Goal: Find specific page/section: Find specific page/section

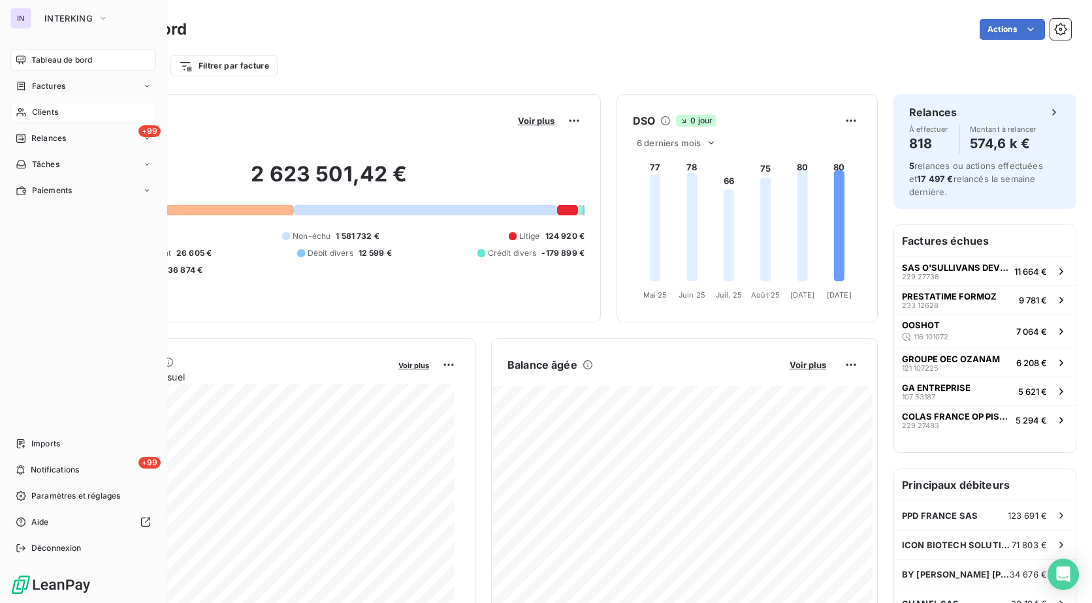
click at [53, 115] on span "Clients" at bounding box center [45, 112] width 26 height 12
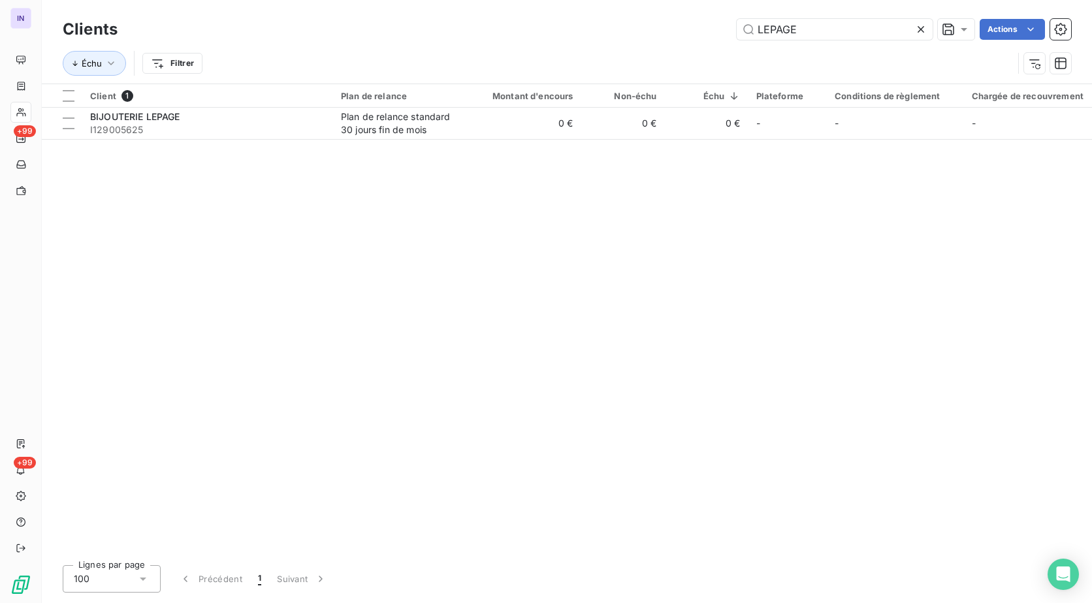
drag, startPoint x: 846, startPoint y: 22, endPoint x: 633, endPoint y: 25, distance: 212.9
click at [633, 25] on div "LEPAGE Actions" at bounding box center [602, 29] width 938 height 21
type input "O"
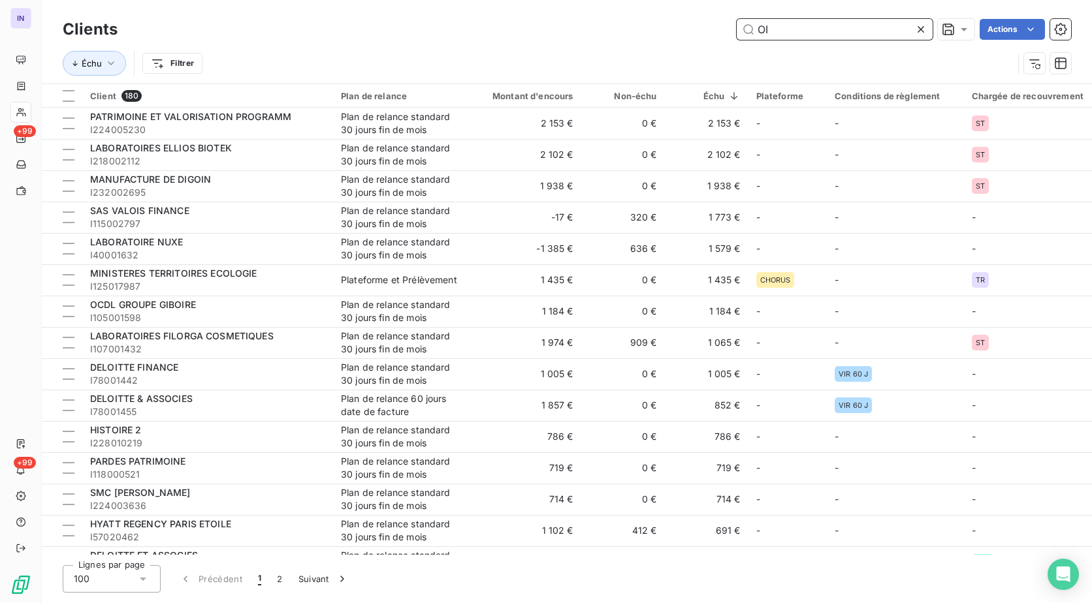
click at [795, 31] on input "OI" at bounding box center [834, 29] width 196 height 21
drag, startPoint x: 795, startPoint y: 30, endPoint x: 719, endPoint y: 31, distance: 75.1
click at [719, 31] on div "OI Actions" at bounding box center [602, 29] width 938 height 21
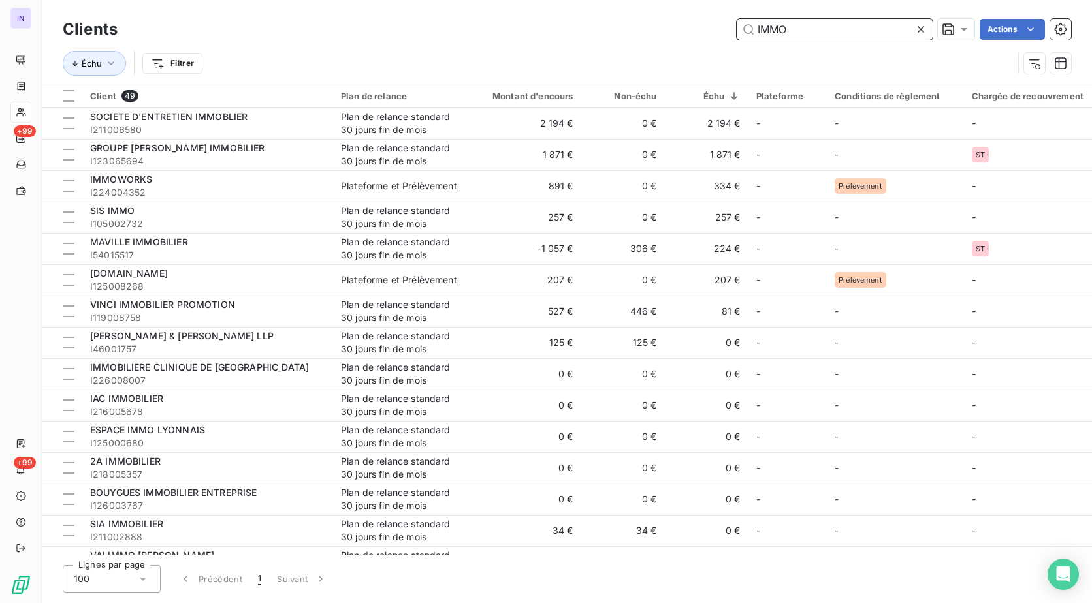
click at [805, 29] on input "IMMO" at bounding box center [834, 29] width 196 height 21
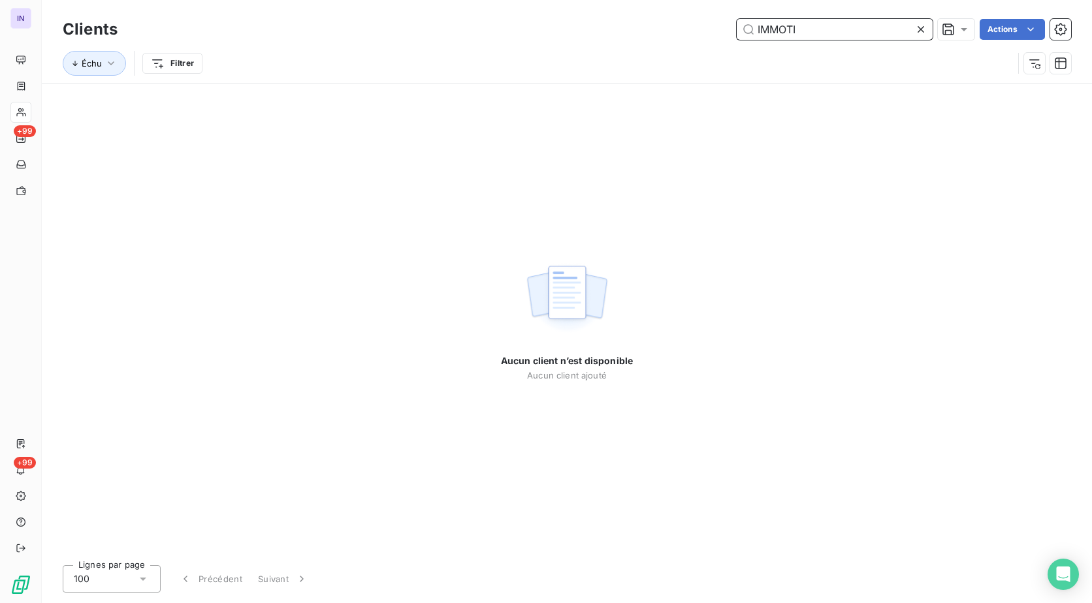
click at [774, 25] on input "IMMOTI" at bounding box center [834, 29] width 196 height 21
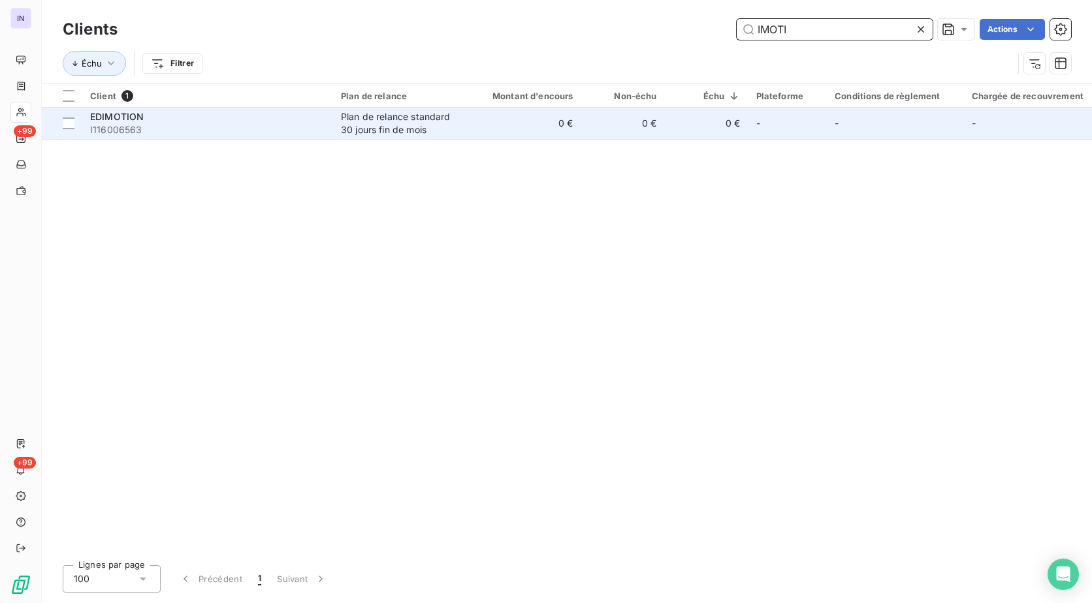
type input "IMOTI"
click at [296, 123] on span "I116006563" at bounding box center [207, 129] width 235 height 13
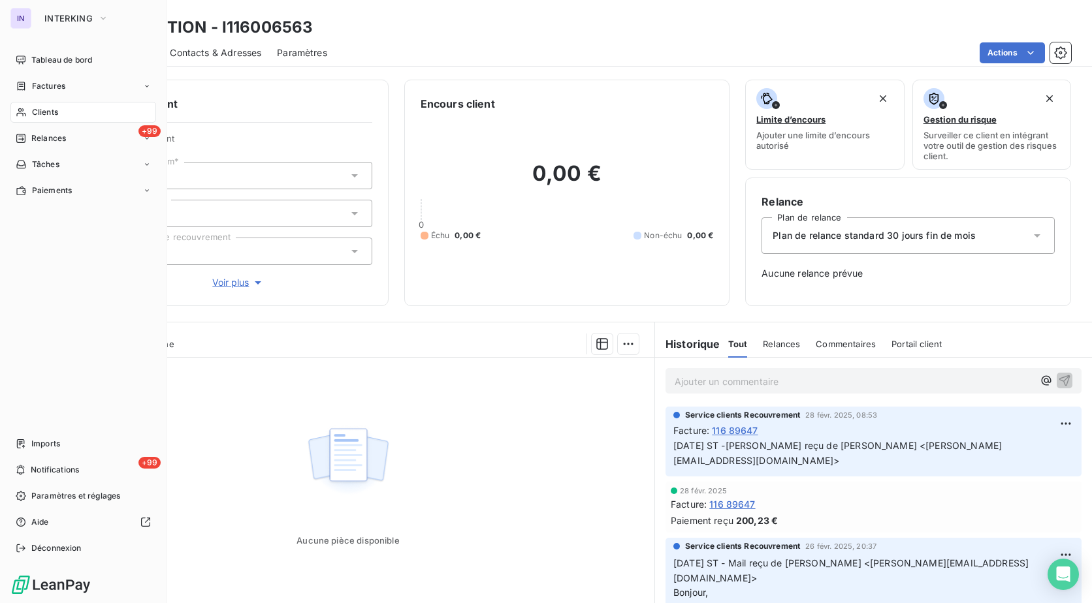
click at [37, 110] on span "Clients" at bounding box center [45, 112] width 26 height 12
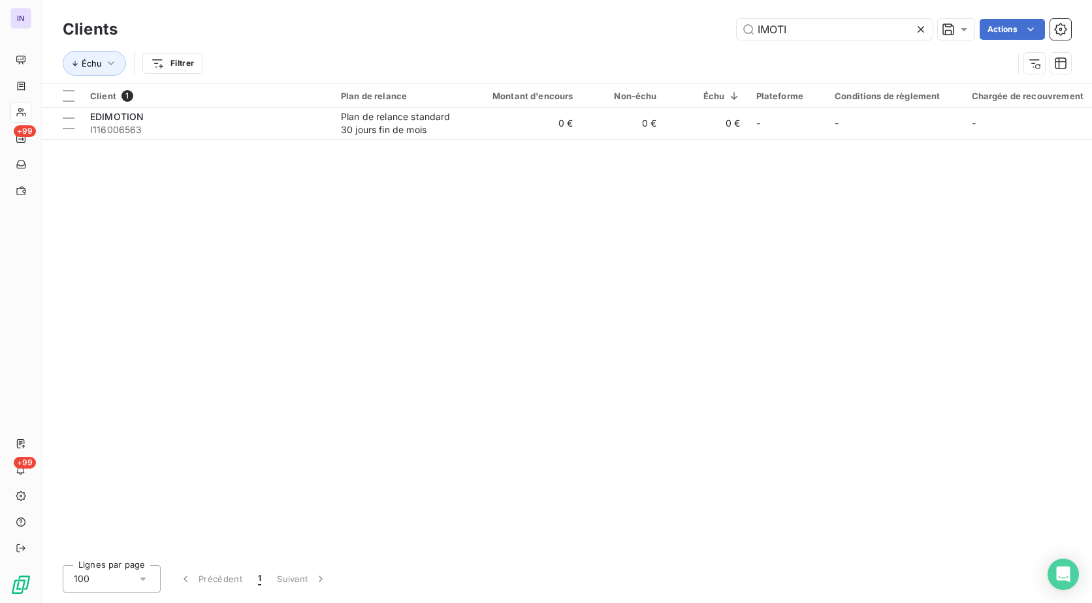
drag, startPoint x: 717, startPoint y: 29, endPoint x: 678, endPoint y: 28, distance: 38.5
click at [678, 28] on div "IMOTI Actions" at bounding box center [602, 29] width 938 height 21
click at [813, 26] on input "IMOTI" at bounding box center [834, 29] width 196 height 21
drag, startPoint x: 813, startPoint y: 26, endPoint x: 715, endPoint y: 27, distance: 98.6
click at [715, 27] on div "IMOTI Actions" at bounding box center [602, 29] width 938 height 21
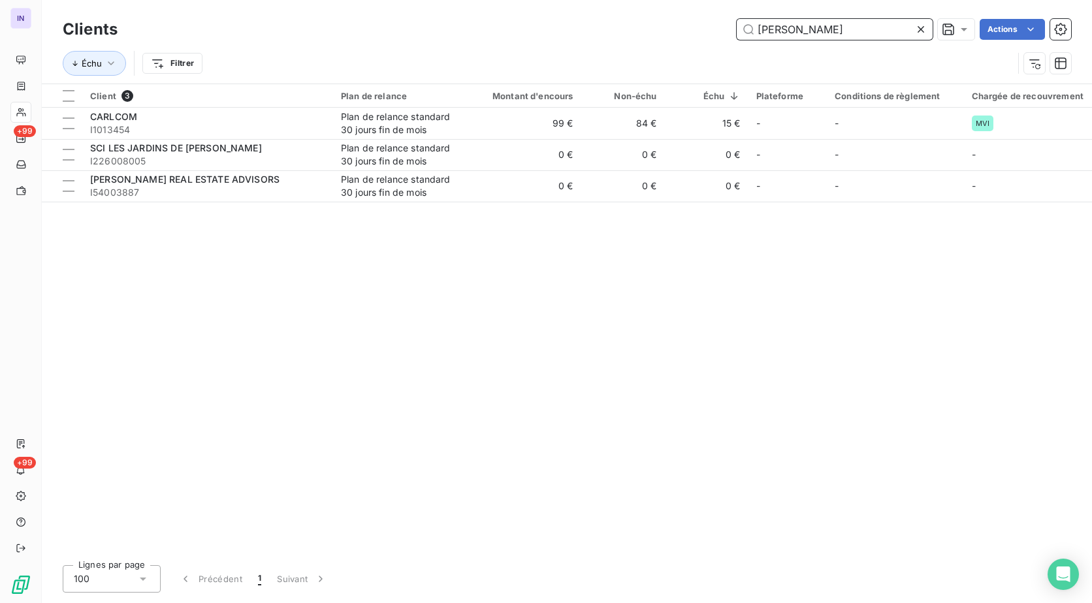
drag, startPoint x: 780, startPoint y: 22, endPoint x: 708, endPoint y: 24, distance: 71.8
click at [708, 24] on div "[PERSON_NAME] Actions" at bounding box center [602, 29] width 938 height 21
click at [828, 29] on input "[PERSON_NAME]" at bounding box center [834, 29] width 196 height 21
drag, startPoint x: 825, startPoint y: 29, endPoint x: 685, endPoint y: 24, distance: 139.8
click at [693, 27] on div "[PERSON_NAME] Actions" at bounding box center [602, 29] width 938 height 21
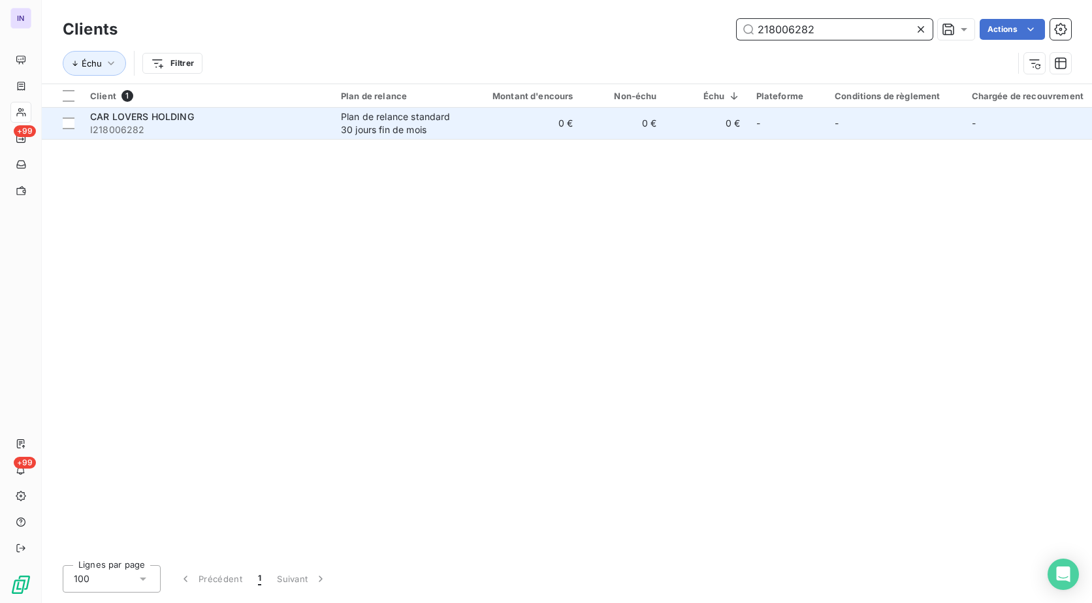
type input "218006282"
click at [299, 129] on span "I218006282" at bounding box center [207, 129] width 235 height 13
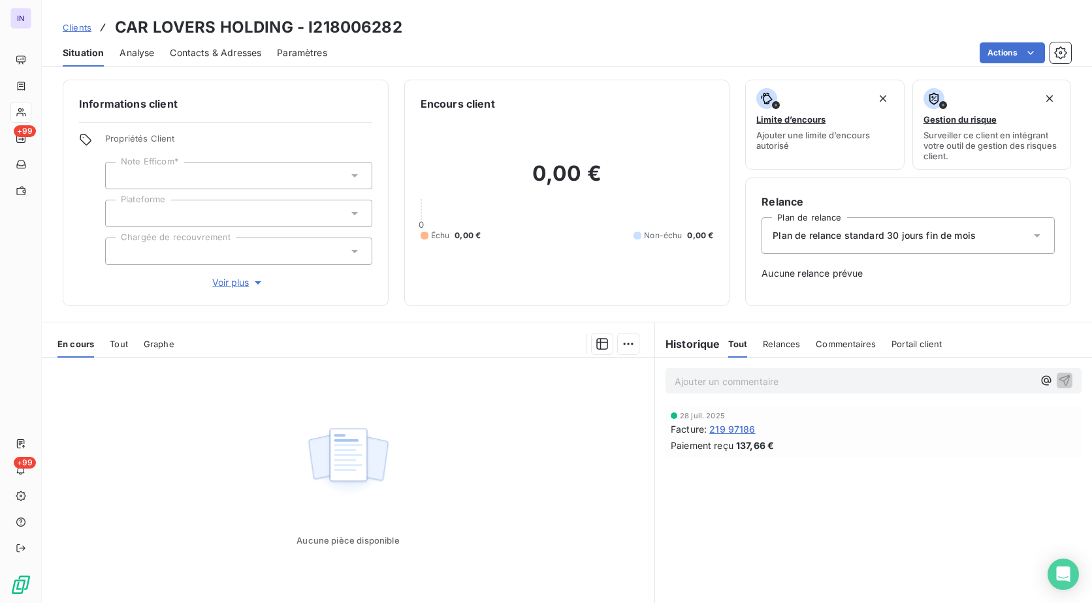
click at [735, 430] on span "219 97186" at bounding box center [732, 429] width 46 height 14
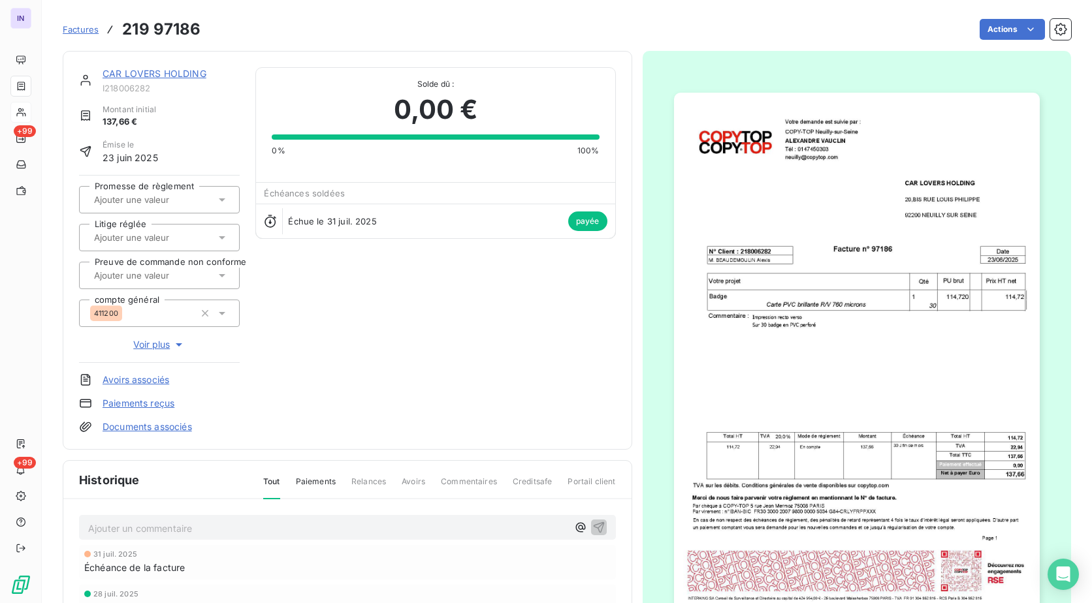
click at [189, 71] on link "CAR LOVERS HOLDING" at bounding box center [155, 73] width 104 height 11
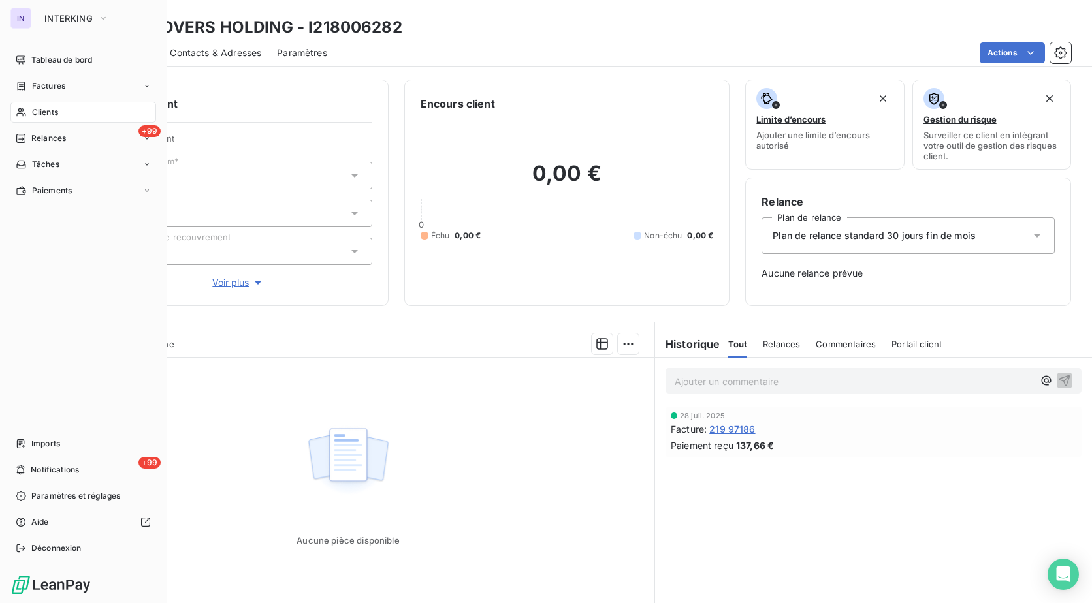
click at [55, 109] on span "Clients" at bounding box center [45, 112] width 26 height 12
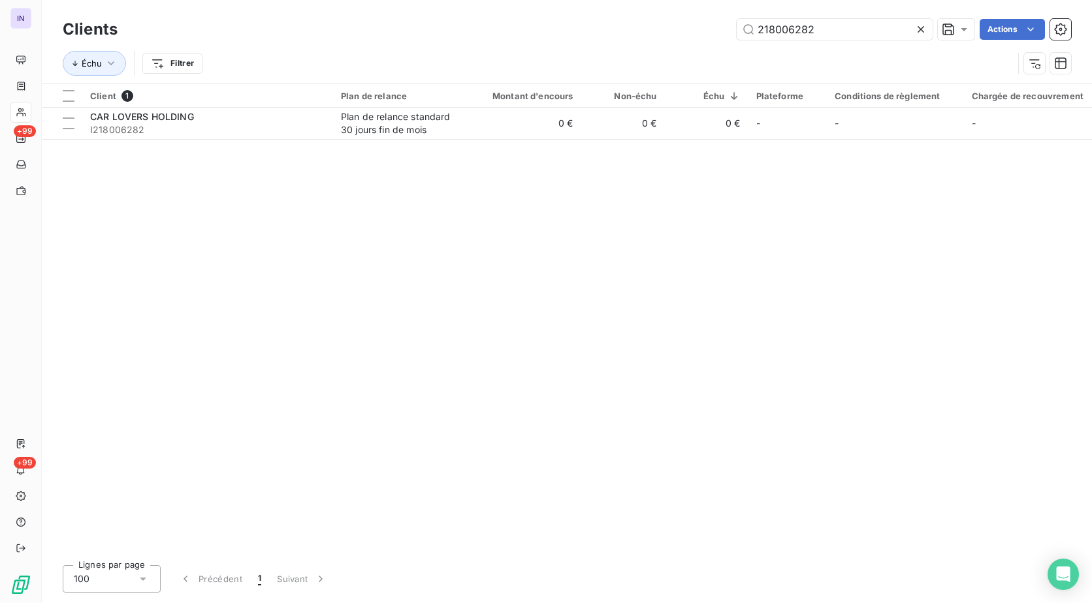
drag, startPoint x: 823, startPoint y: 32, endPoint x: 615, endPoint y: 31, distance: 208.3
click at [615, 31] on div "218006282 Actions" at bounding box center [602, 29] width 938 height 21
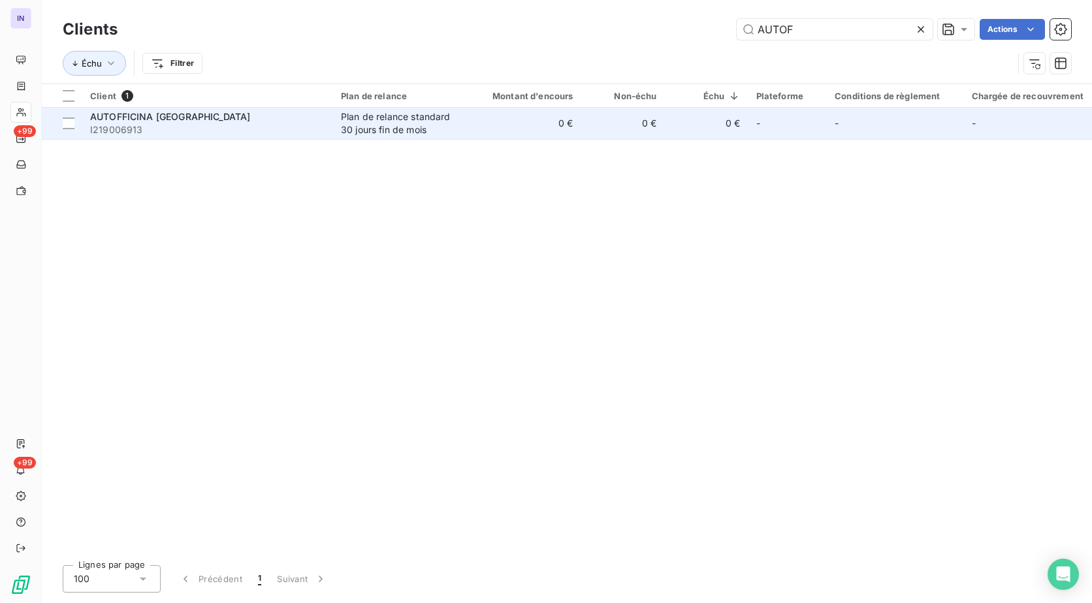
type input "AUTOF"
click at [195, 128] on span "I219006913" at bounding box center [207, 129] width 235 height 13
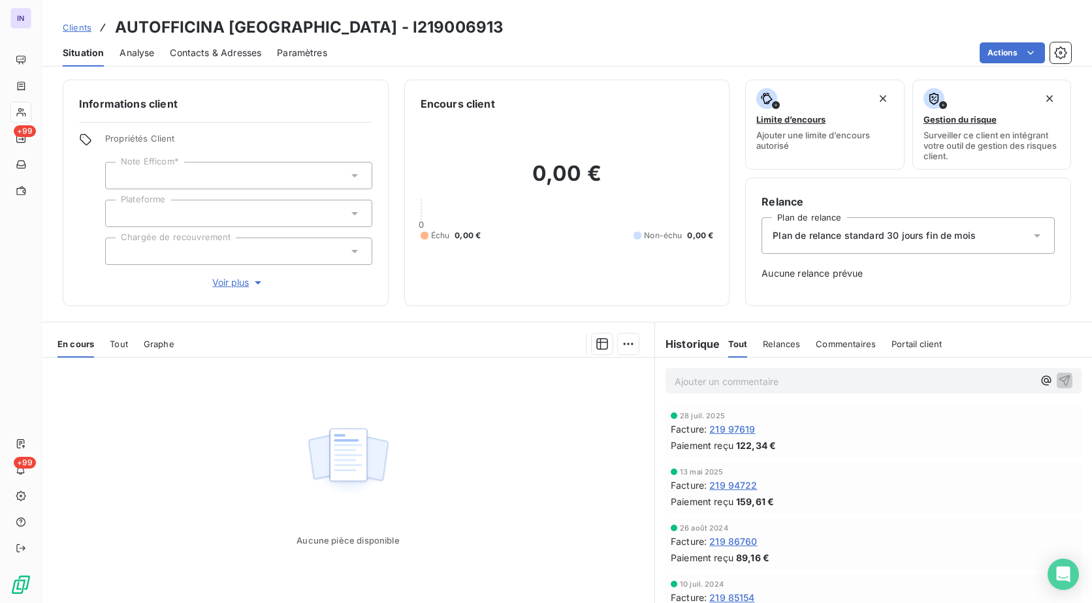
click at [727, 430] on span "219 97619" at bounding box center [732, 429] width 46 height 14
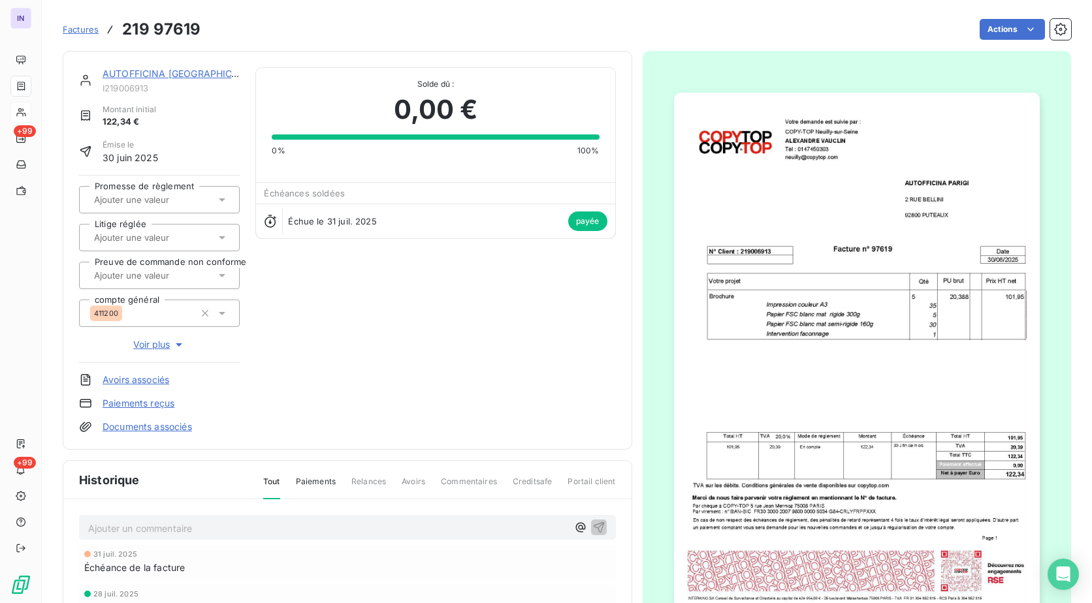
click at [161, 76] on link "AUTOFFICINA [GEOGRAPHIC_DATA]" at bounding box center [183, 73] width 161 height 11
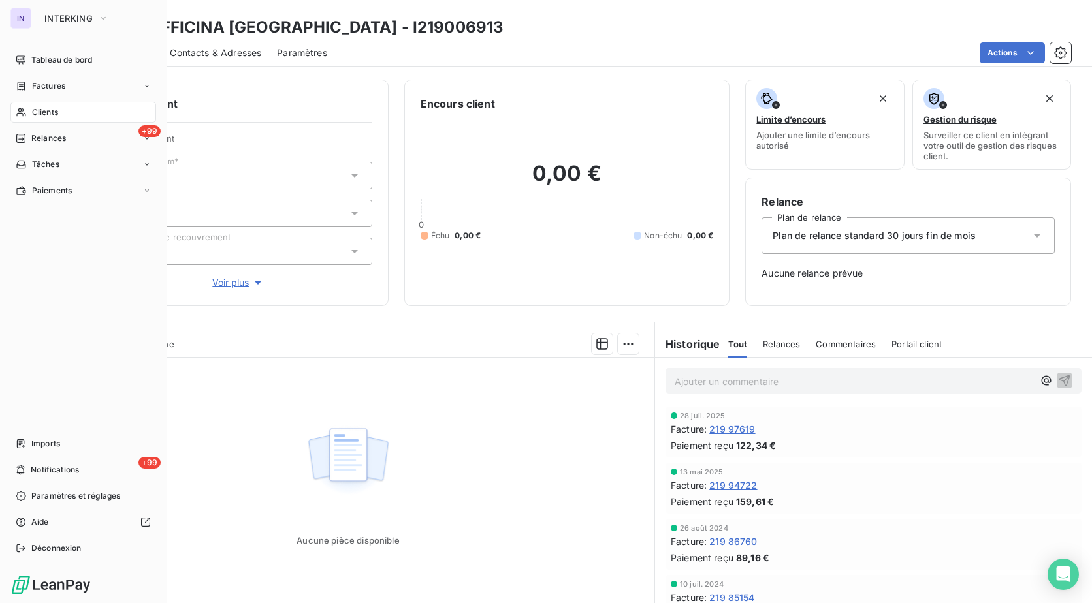
click at [46, 107] on span "Clients" at bounding box center [45, 112] width 26 height 12
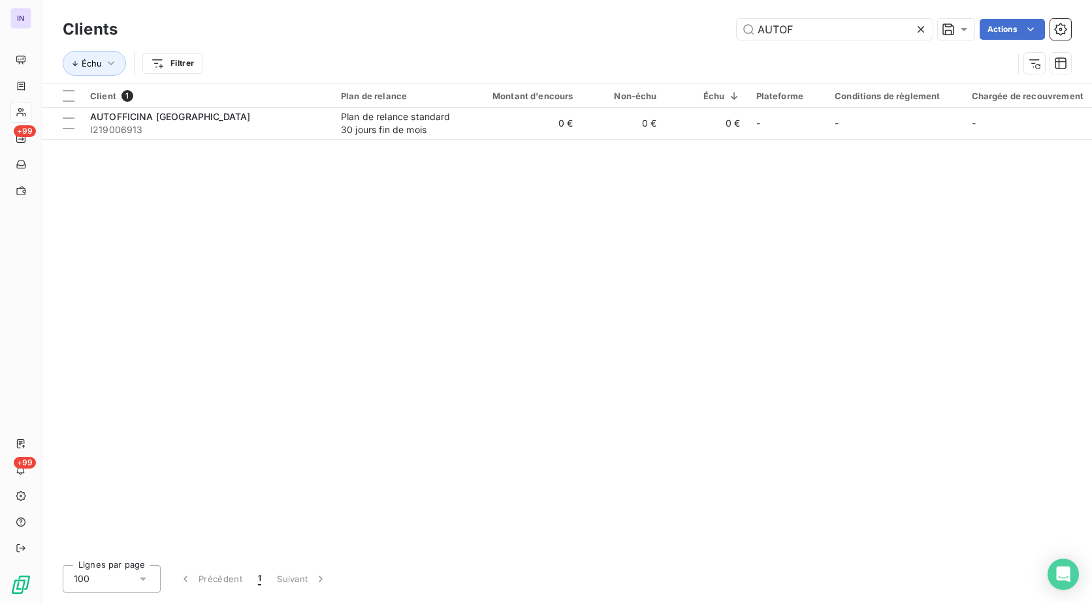
drag, startPoint x: 804, startPoint y: 29, endPoint x: 664, endPoint y: 22, distance: 140.6
click at [664, 22] on div "AUTOF Actions" at bounding box center [602, 29] width 938 height 21
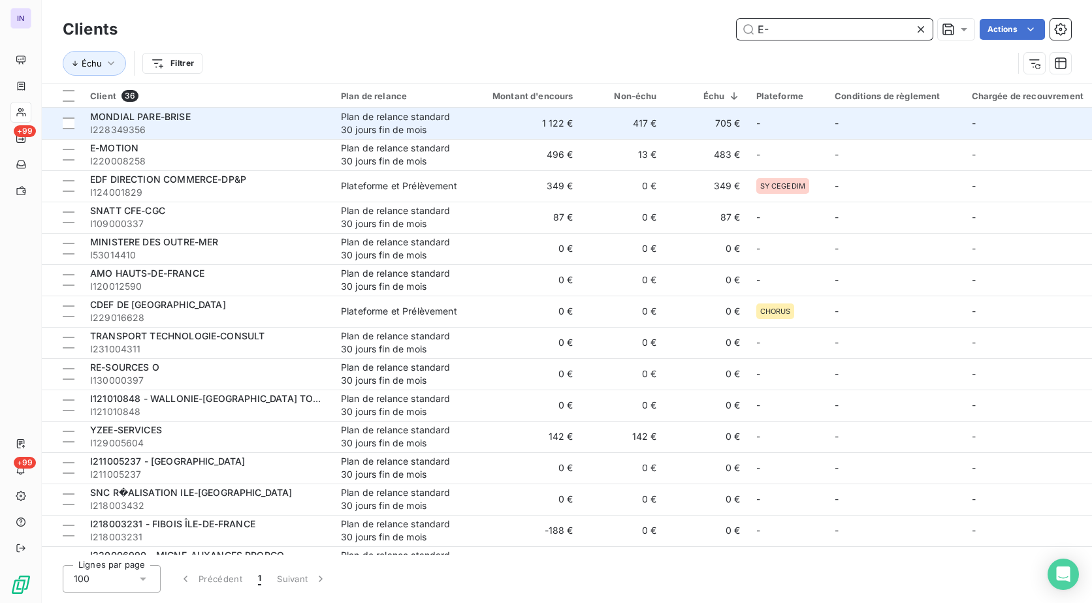
type input "E-"
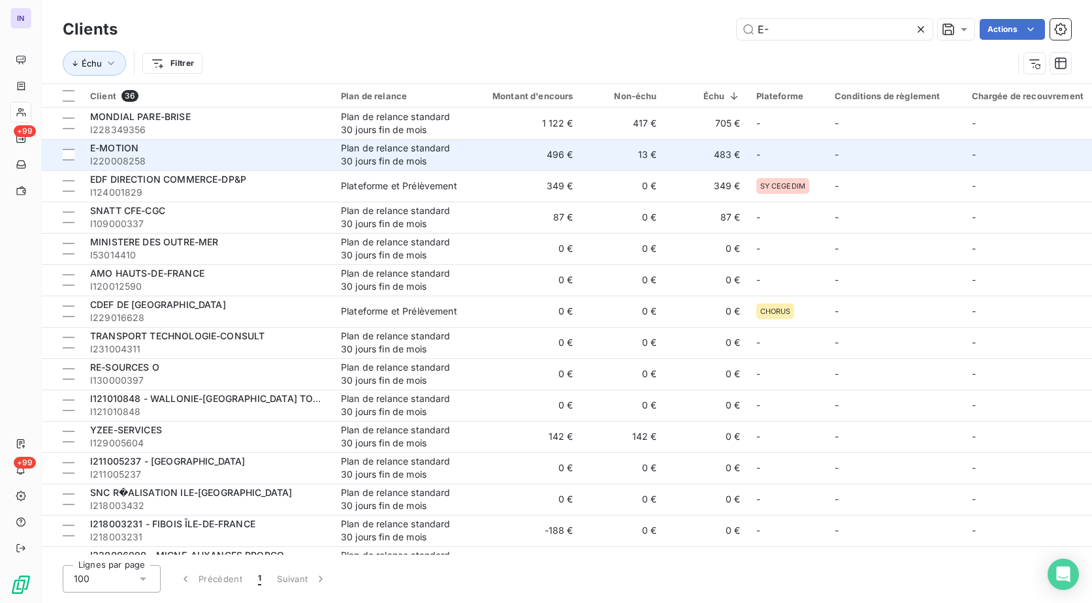
click at [464, 153] on td "Plan de relance standard 30 jours fin de mois" at bounding box center [401, 154] width 136 height 31
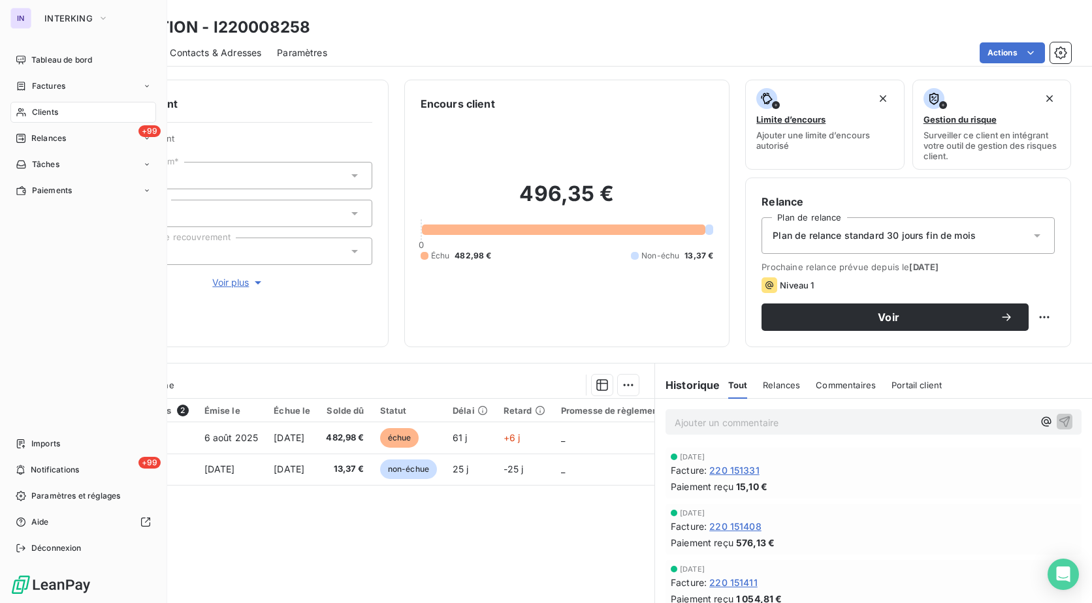
click at [59, 109] on div "Clients" at bounding box center [83, 112] width 146 height 21
